Goal: Navigation & Orientation: Find specific page/section

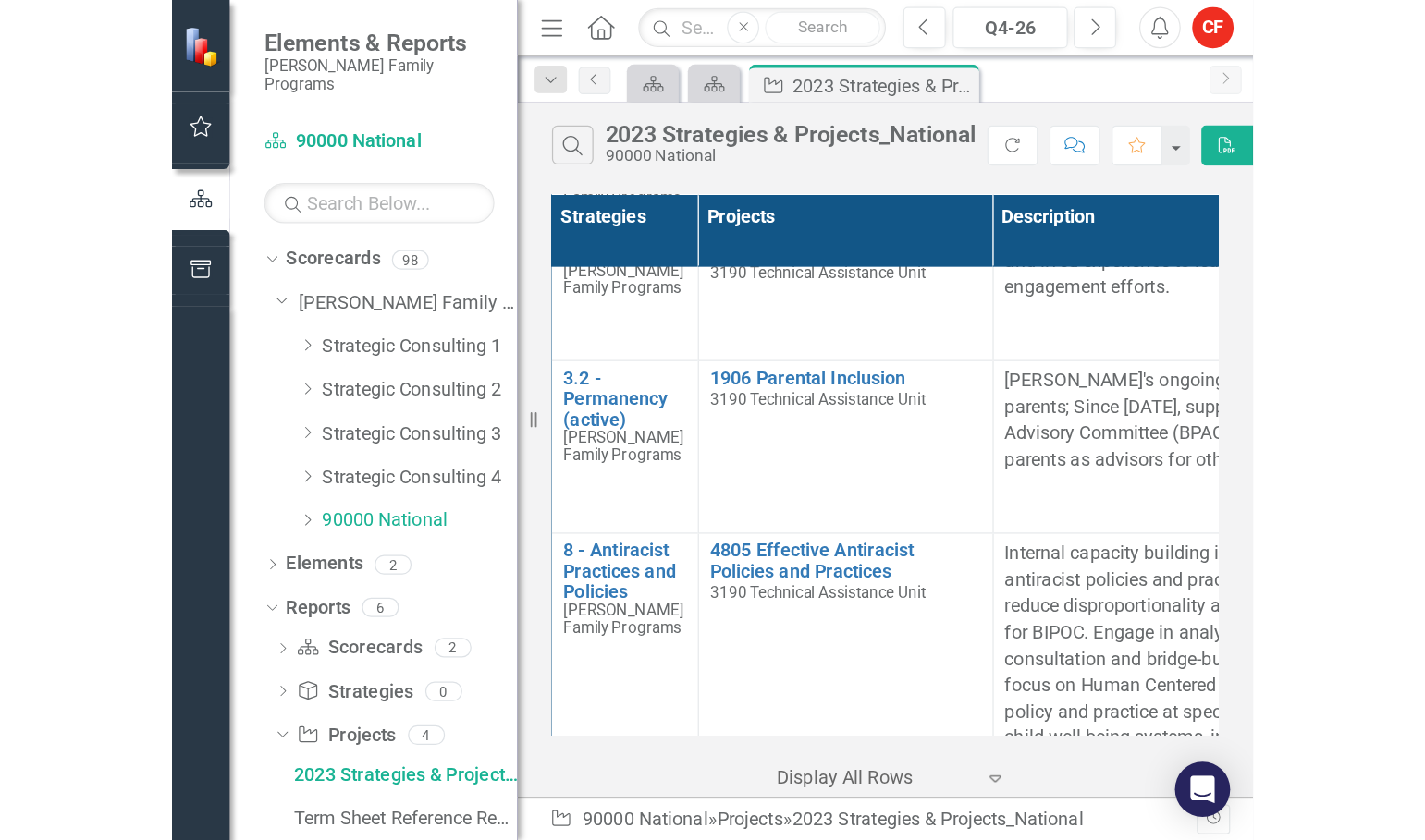
scroll to position [3236, 2]
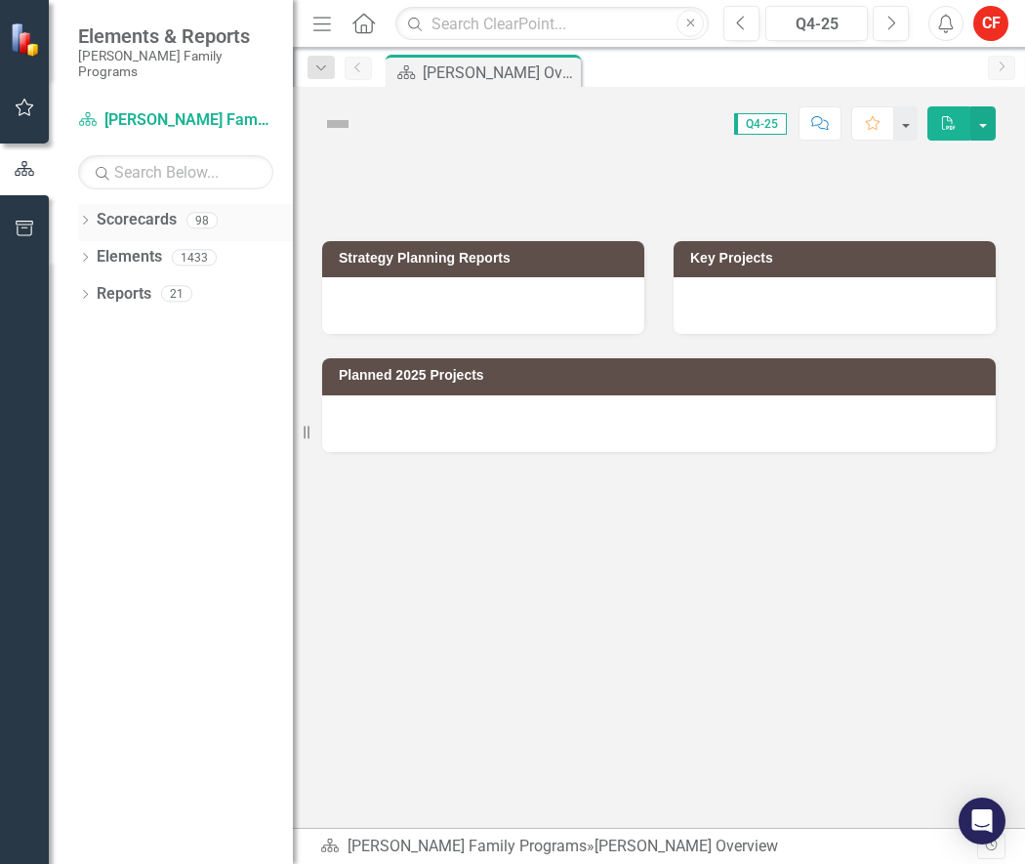
click at [88, 204] on div "Dropdown Scorecards 98" at bounding box center [185, 222] width 215 height 37
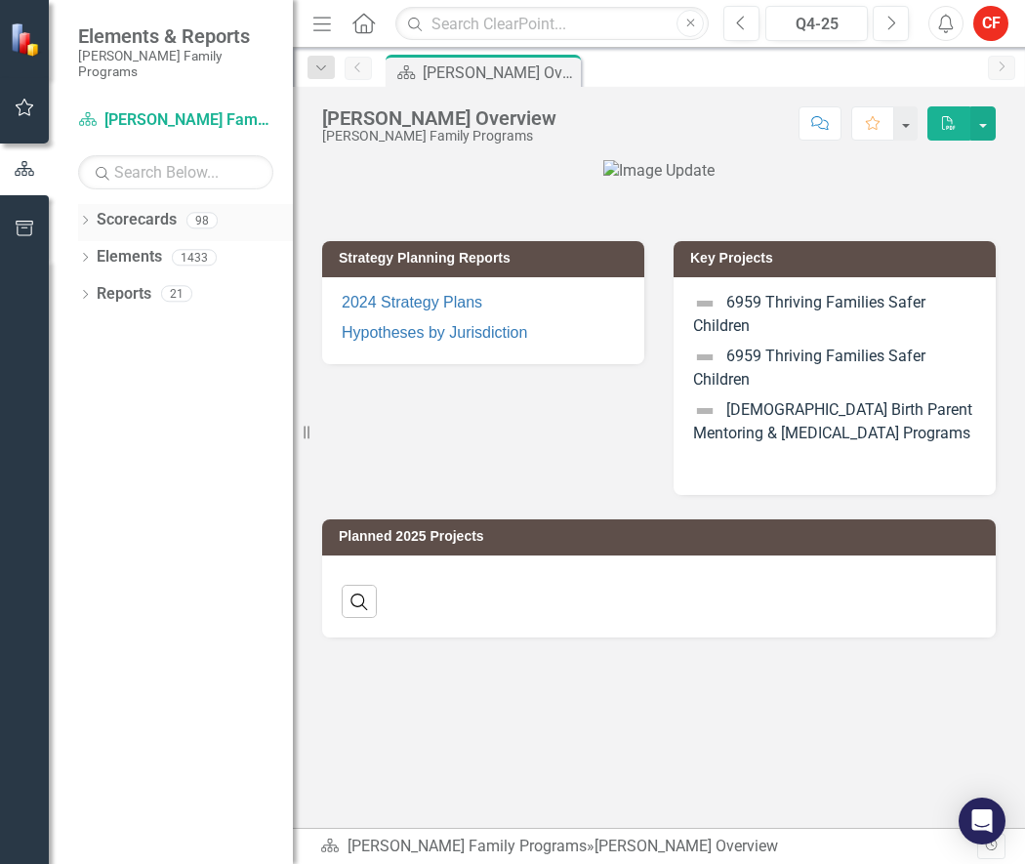
click at [87, 215] on div "Dropdown" at bounding box center [85, 223] width 14 height 17
click at [95, 251] on icon "Dropdown" at bounding box center [95, 257] width 15 height 12
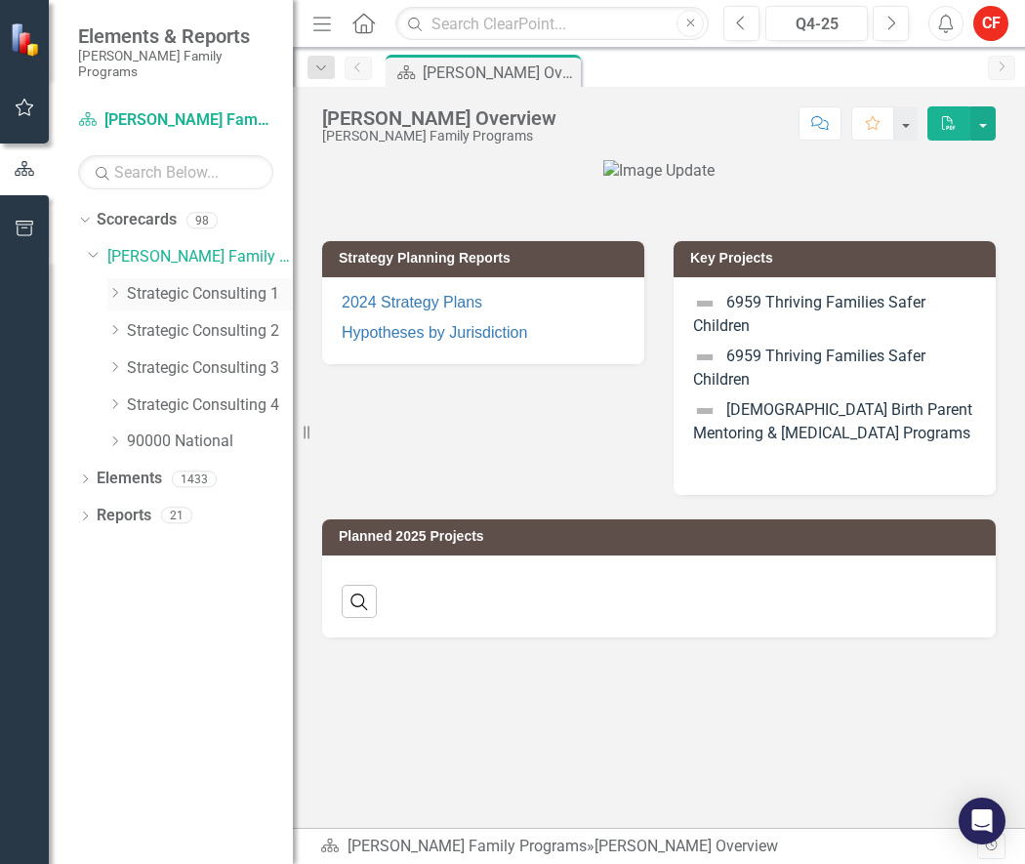
click at [113, 287] on icon "Dropdown" at bounding box center [114, 293] width 15 height 12
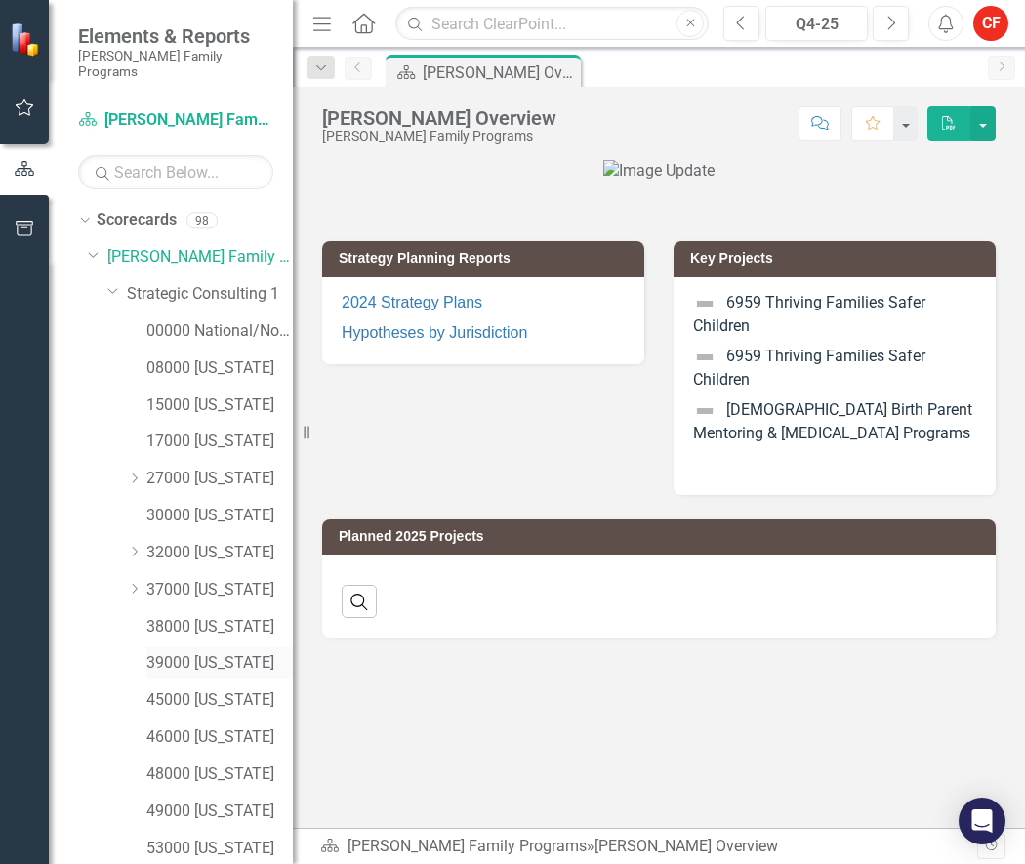
scroll to position [98, 0]
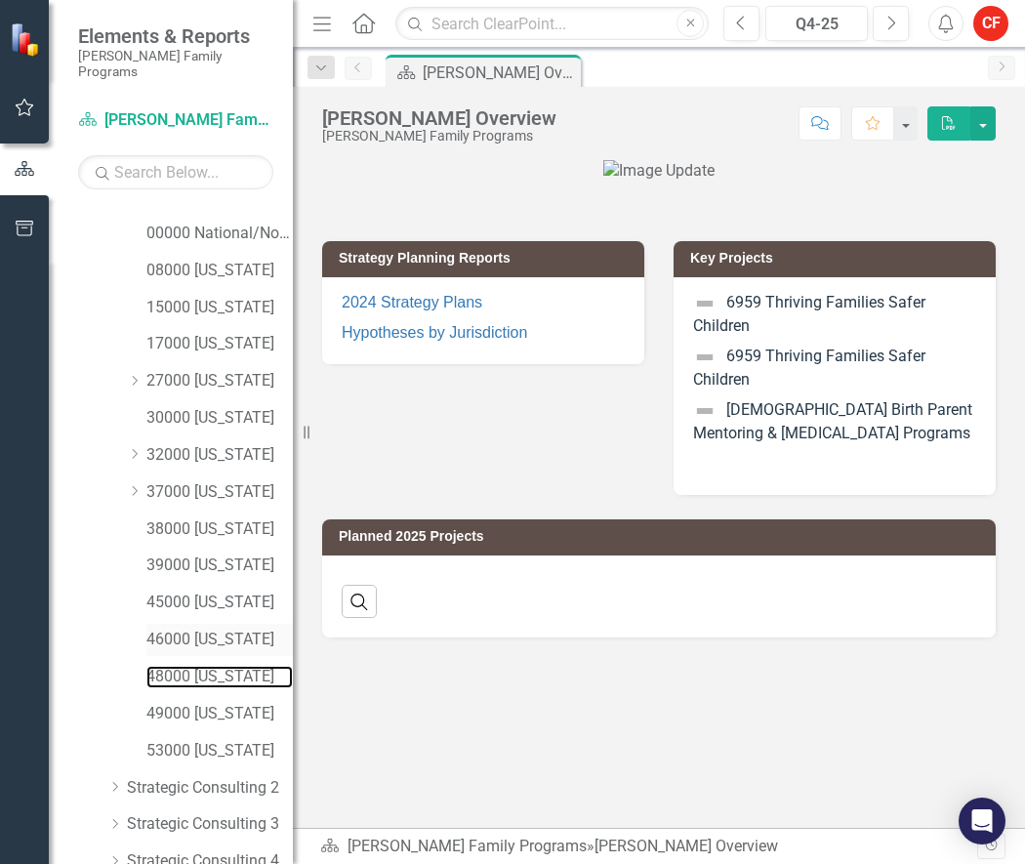
drag, startPoint x: 194, startPoint y: 658, endPoint x: 156, endPoint y: 610, distance: 61.1
click at [194, 666] on link "48000 [US_STATE]" at bounding box center [219, 677] width 146 height 22
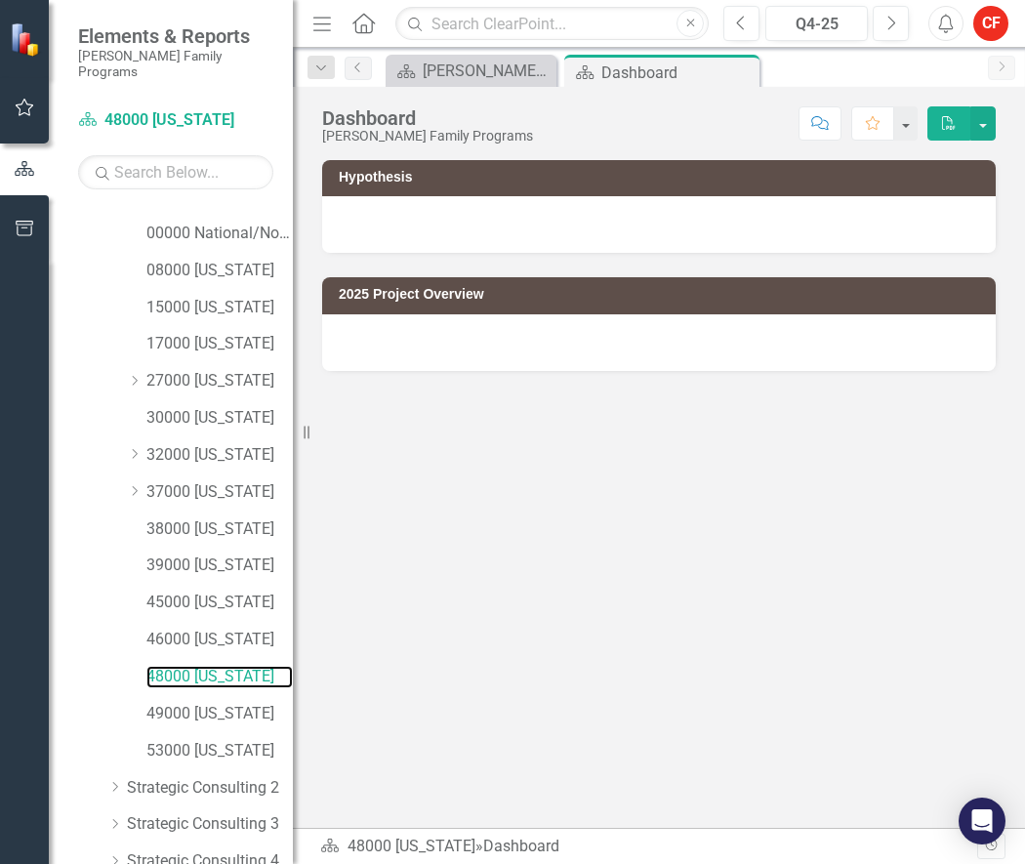
scroll to position [211, 0]
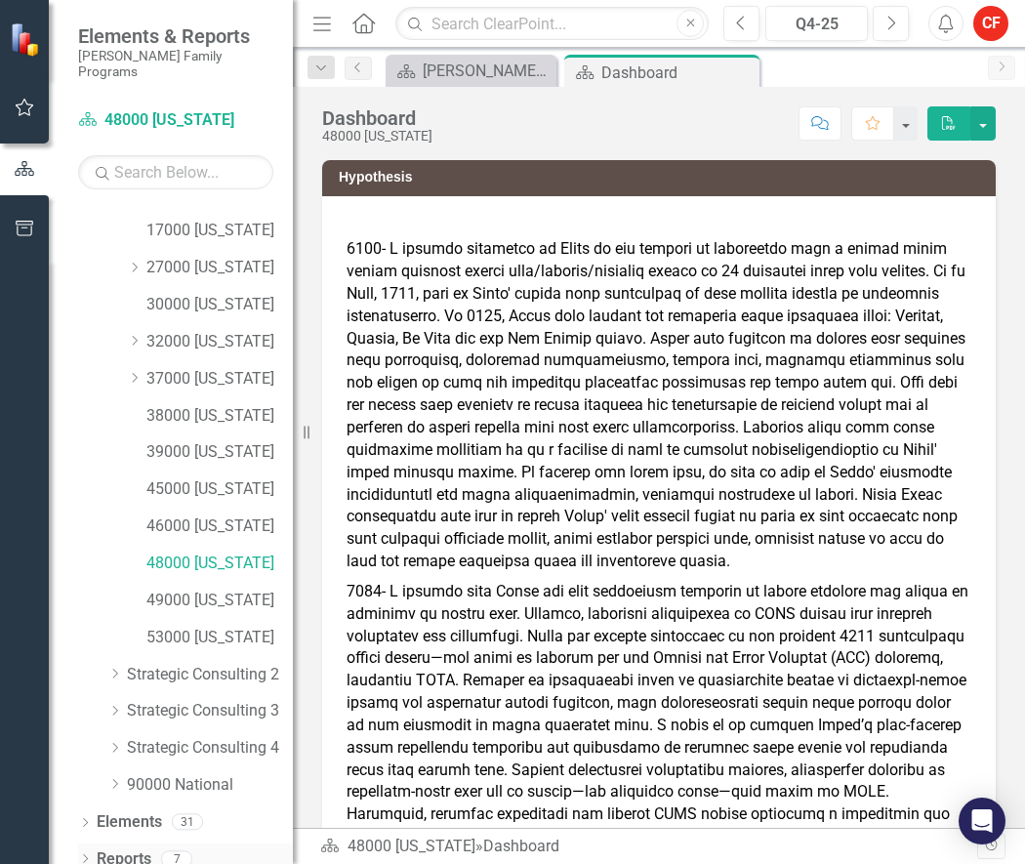
click at [91, 855] on icon "Dropdown" at bounding box center [85, 860] width 14 height 11
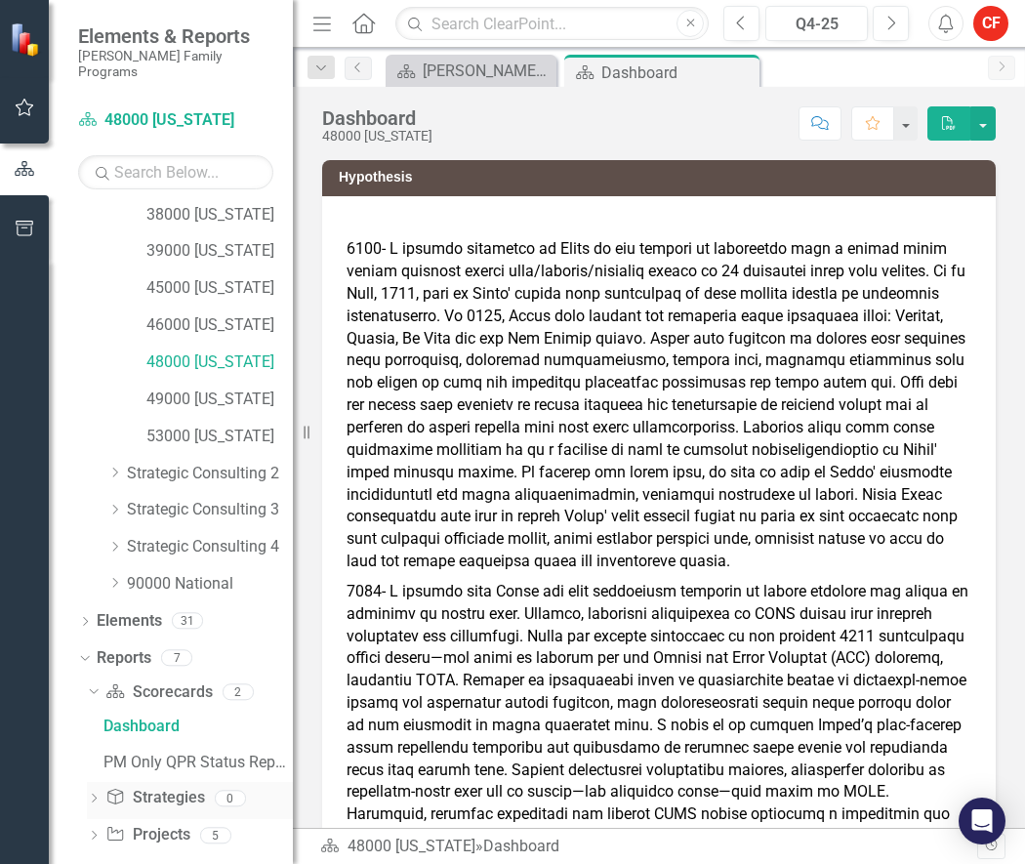
scroll to position [0, 0]
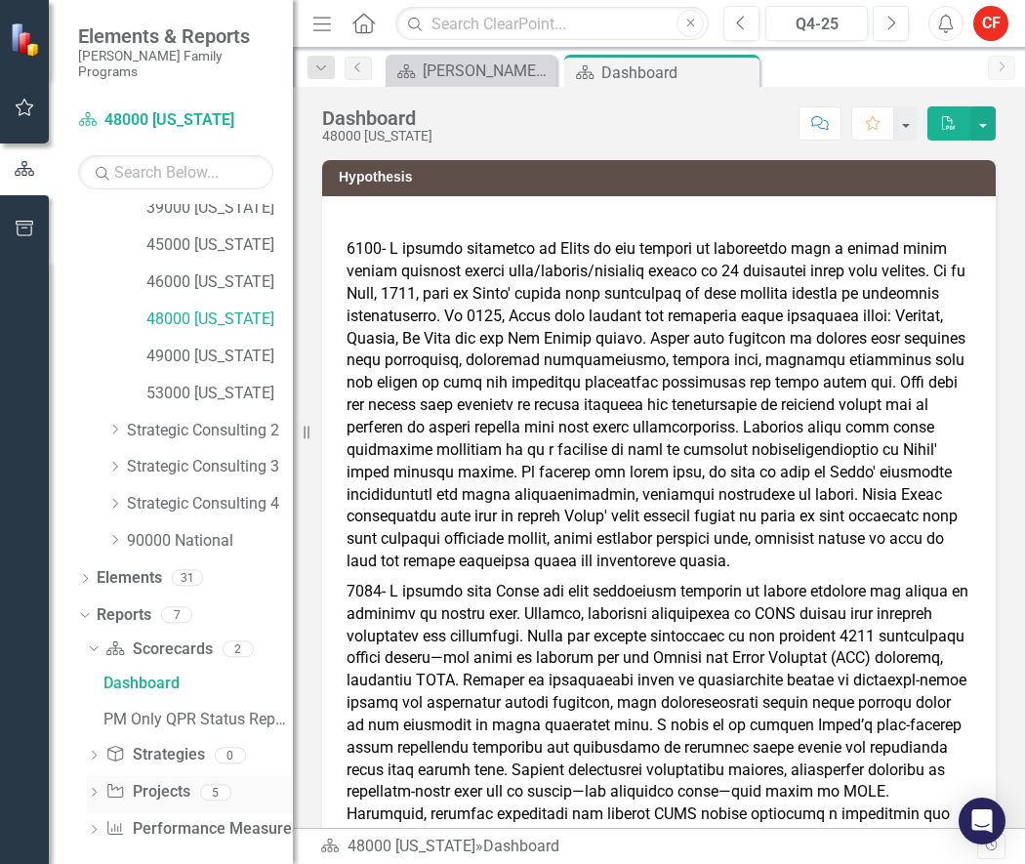
click at [97, 789] on icon "Dropdown" at bounding box center [94, 794] width 14 height 11
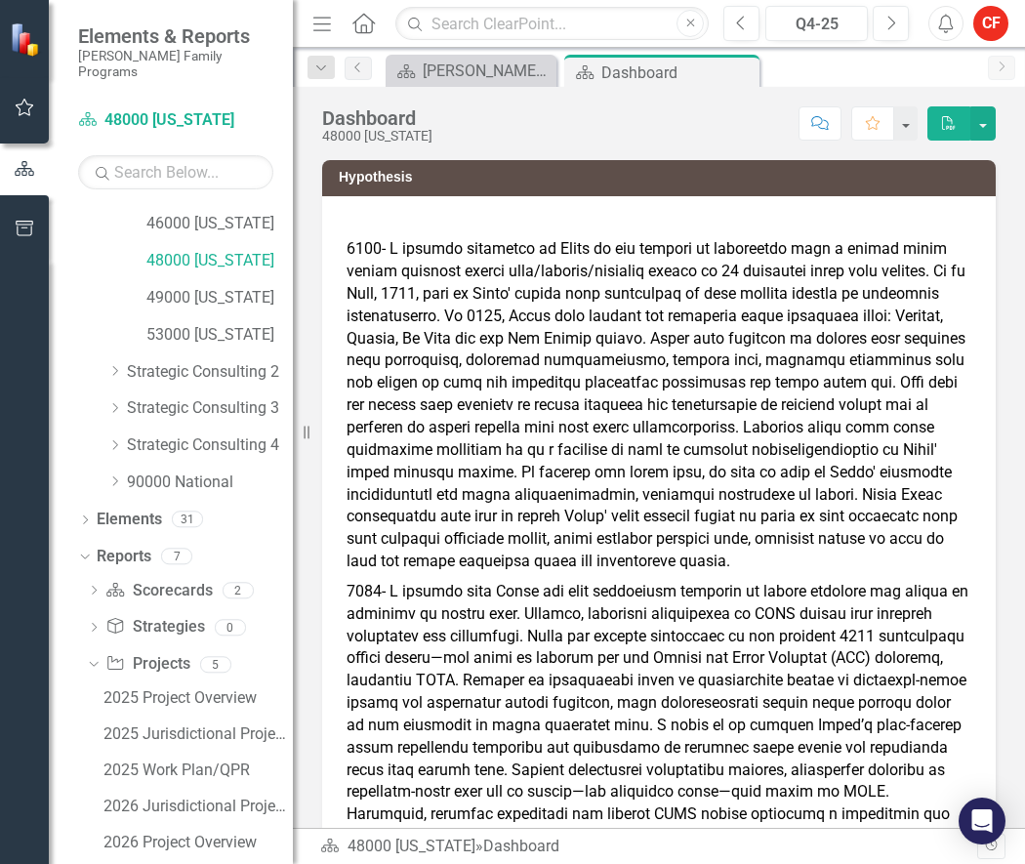
scroll to position [563, 0]
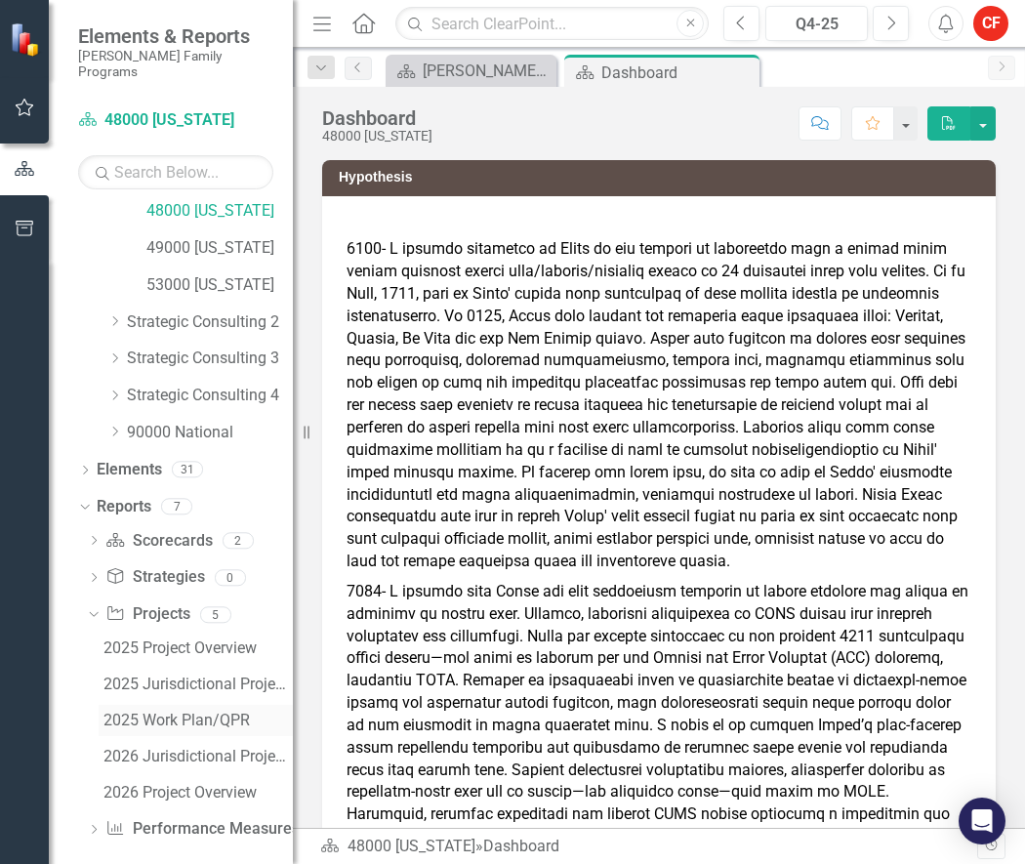
click at [165, 712] on div "2025 Work Plan/QPR" at bounding box center [197, 721] width 189 height 18
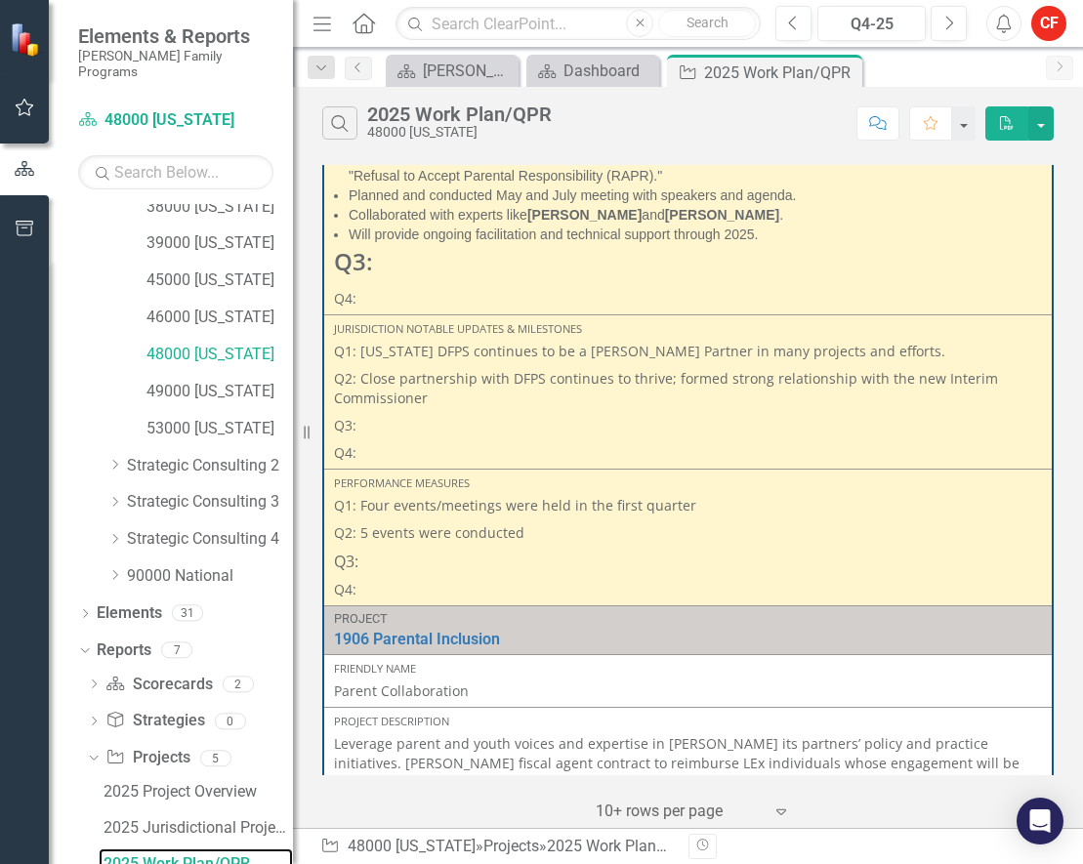
scroll to position [1562, 0]
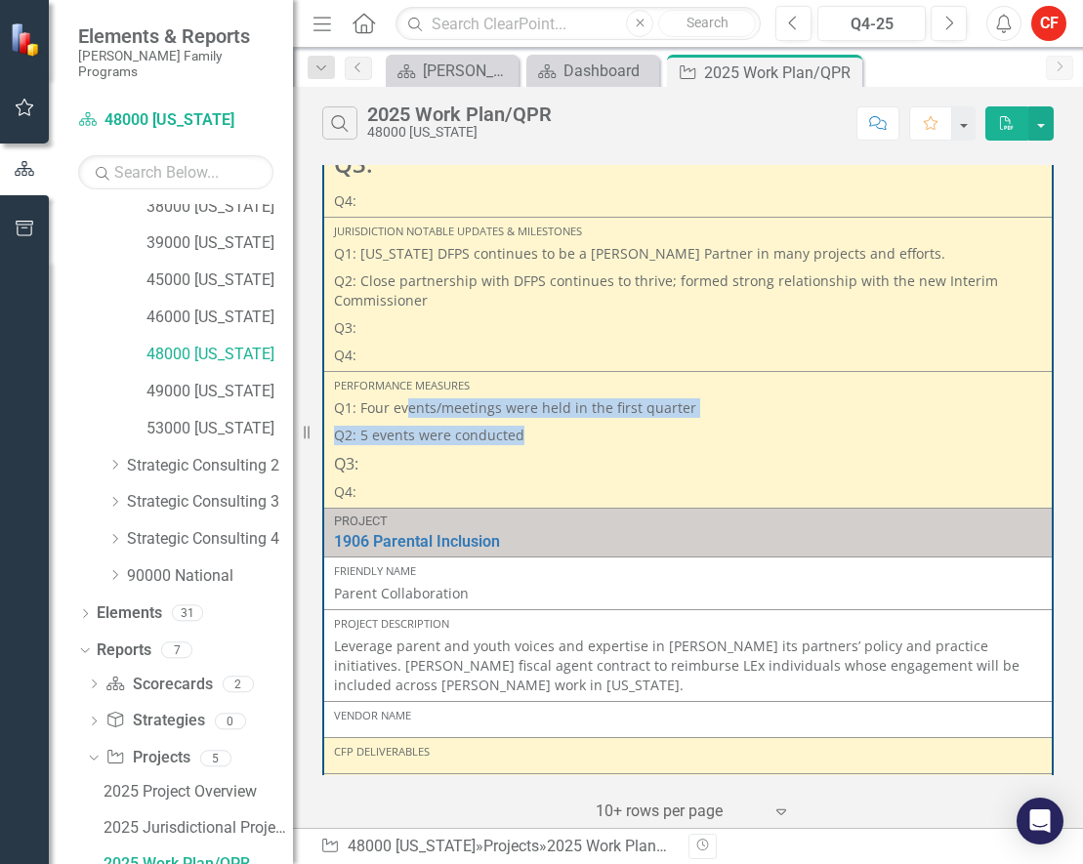
drag, startPoint x: 497, startPoint y: 442, endPoint x: 409, endPoint y: 424, distance: 89.8
click at [409, 424] on span "Q1: Four events/meetings were held in the first quarter Q2: 5 events were condu…" at bounding box center [688, 450] width 708 height 104
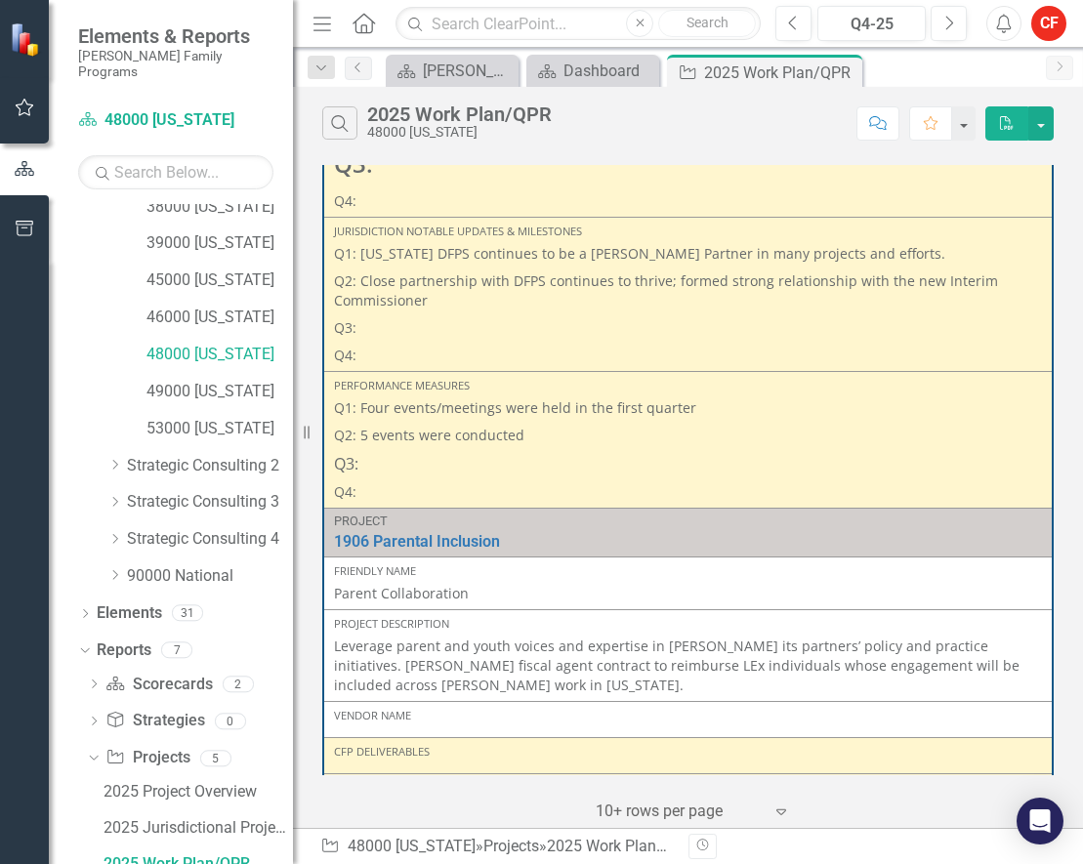
drag, startPoint x: 409, startPoint y: 424, endPoint x: 591, endPoint y: 494, distance: 194.7
click at [591, 479] on p "Q3:" at bounding box center [688, 464] width 708 height 30
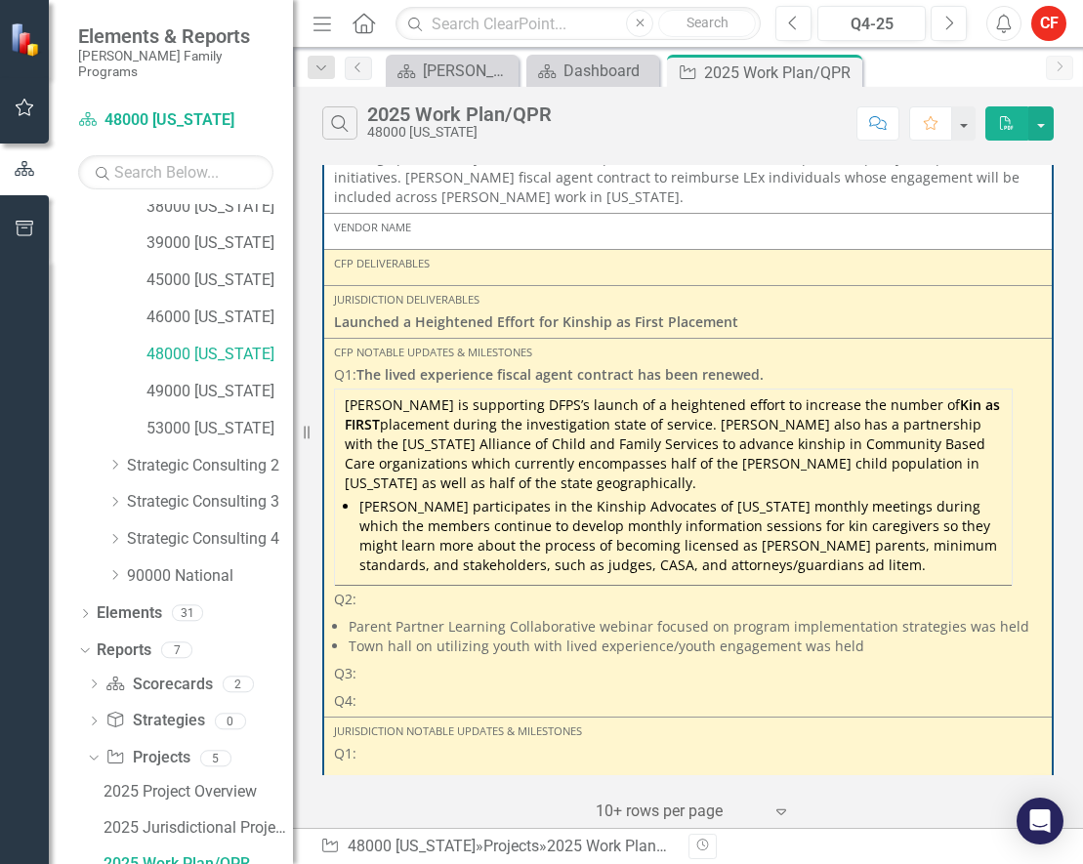
scroll to position [2148, 0]
